Goal: Register for event/course

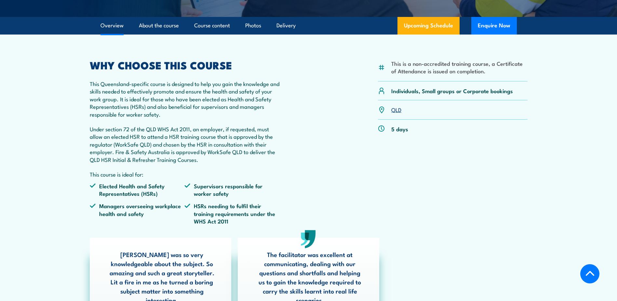
scroll to position [195, 0]
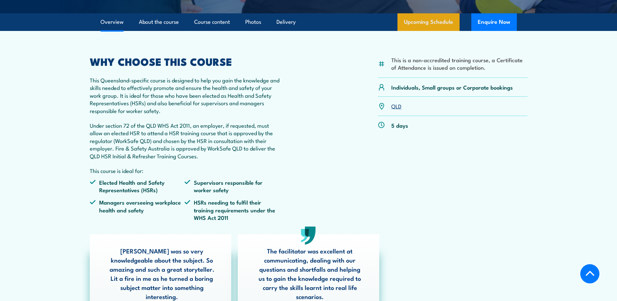
click at [421, 21] on link "Upcoming Schedule" at bounding box center [428, 22] width 62 height 18
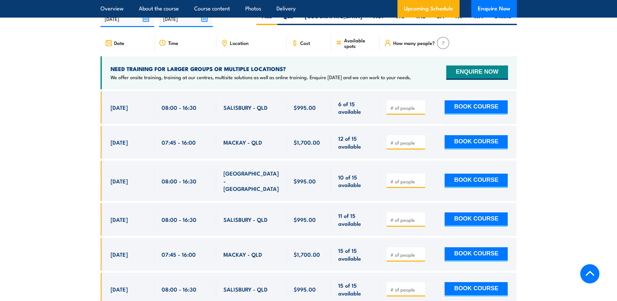
scroll to position [1094, 0]
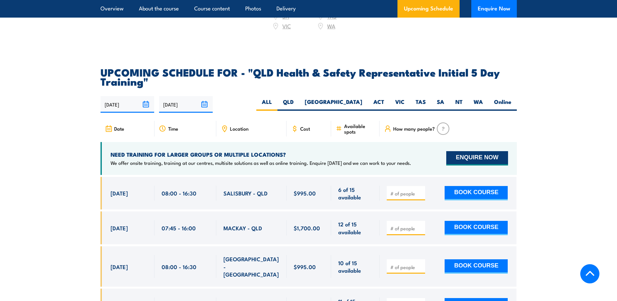
click at [462, 155] on button "ENQUIRE NOW" at bounding box center [476, 158] width 61 height 14
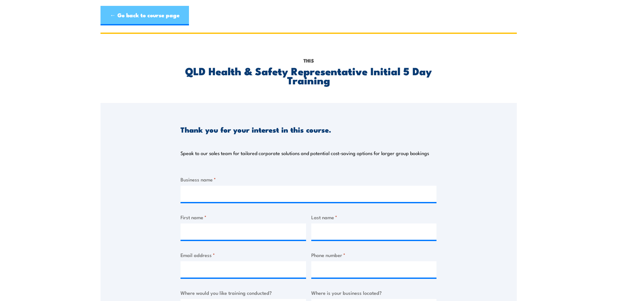
click at [148, 12] on link "← Go back to course page" at bounding box center [145, 16] width 88 height 20
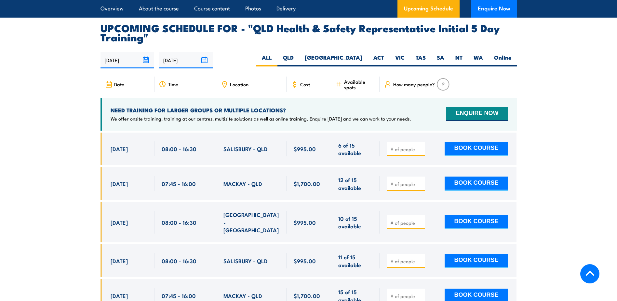
scroll to position [1159, 0]
